Goal: Task Accomplishment & Management: Manage account settings

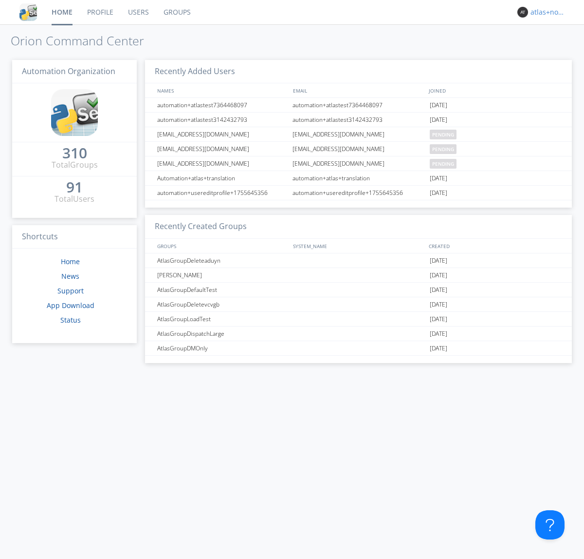
click at [546, 12] on div "atlas+nodispatch" at bounding box center [549, 12] width 37 height 10
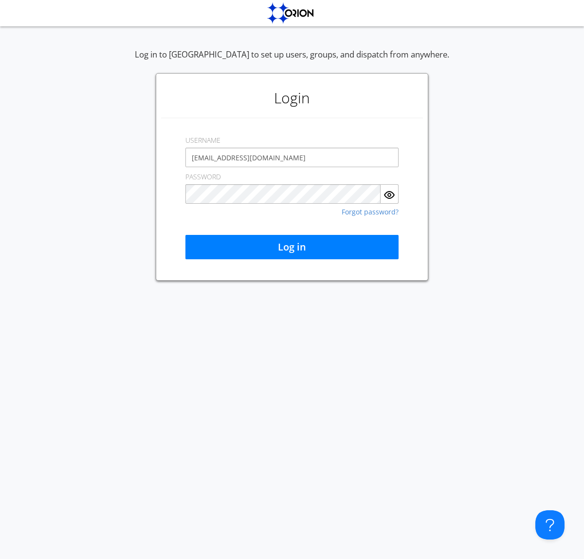
type input "[EMAIL_ADDRESS][DOMAIN_NAME]"
click at [292, 247] on button "Log in" at bounding box center [292, 247] width 213 height 24
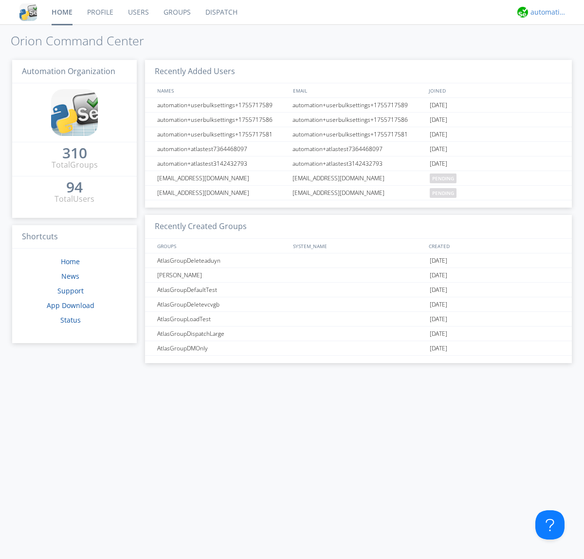
click at [546, 12] on div "automation+atlas" at bounding box center [549, 12] width 37 height 10
